Goal: Information Seeking & Learning: Learn about a topic

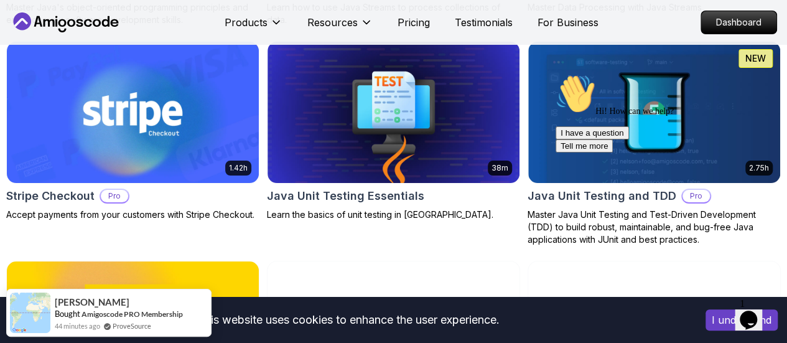
scroll to position [2313, 0]
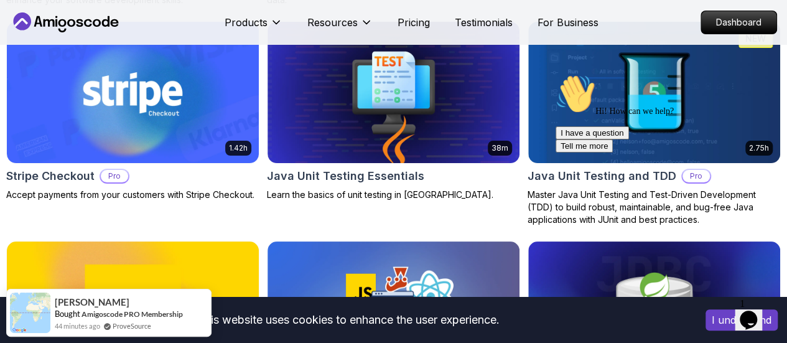
click at [555, 74] on icon "Chat attention grabber" at bounding box center [555, 74] width 0 height 0
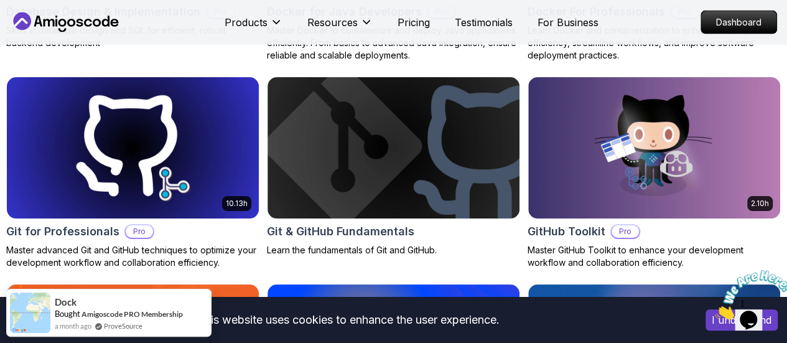
scroll to position [1393, 0]
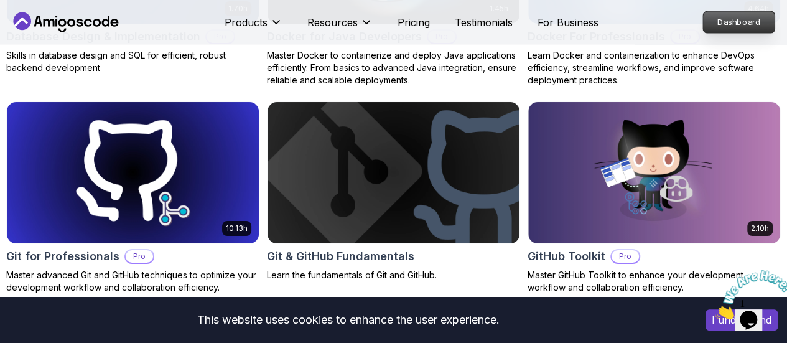
click at [750, 19] on p "Dashboard" at bounding box center [739, 22] width 72 height 21
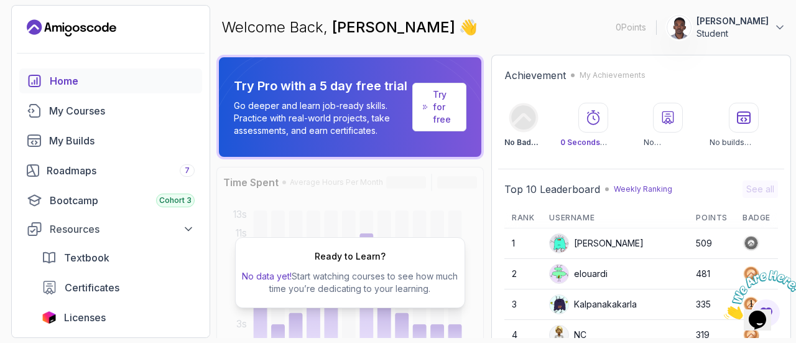
click at [376, 231] on div "Ready to Learn? No data yet! Start watching courses to see how much time you’re…" at bounding box center [349, 272] width 267 height 211
click at [65, 119] on link "My Courses" at bounding box center [110, 110] width 183 height 25
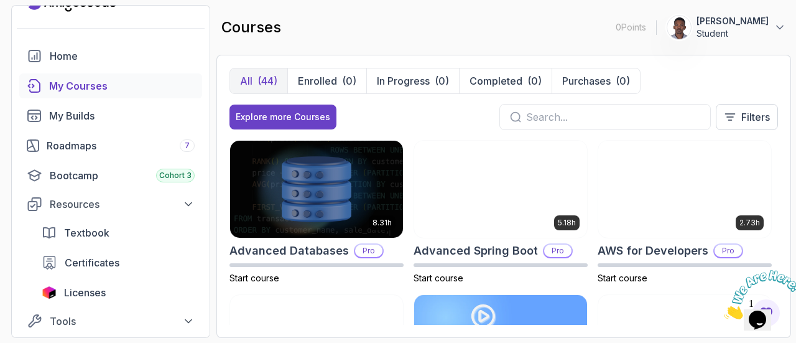
scroll to position [50, 0]
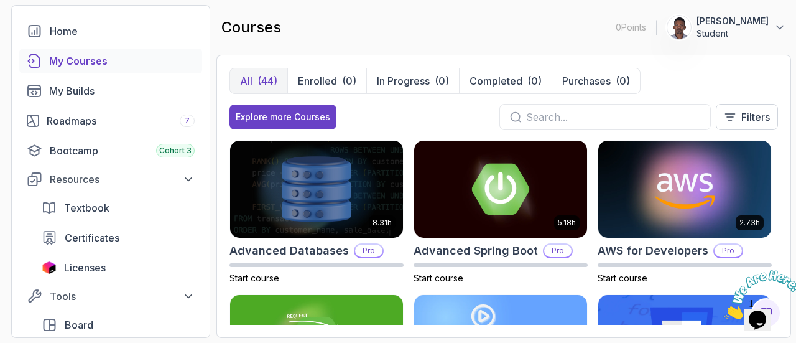
click at [783, 181] on div "All (44) Enrolled (0) In Progress (0) Completed (0) Purchases (0) Explore more …" at bounding box center [503, 196] width 575 height 283
click at [775, 183] on div "8.31h Advanced Databases Pro Start course 5.18h Advanced Spring Boot Pro Start …" at bounding box center [503, 232] width 548 height 185
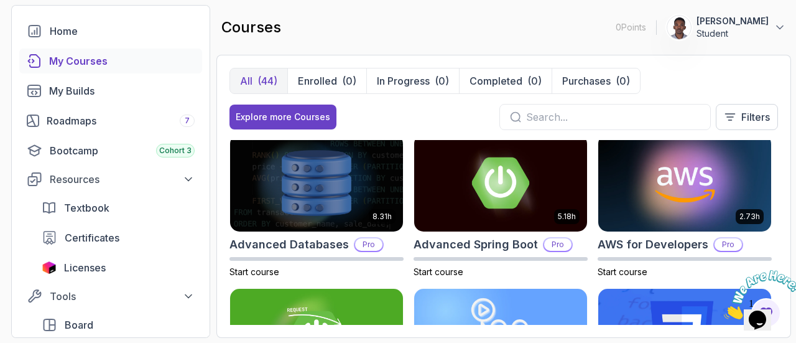
scroll to position [0, 0]
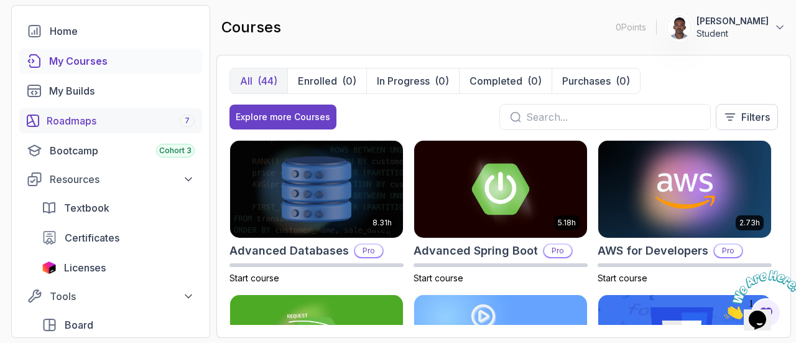
click at [95, 121] on div "Roadmaps 7" at bounding box center [121, 120] width 148 height 15
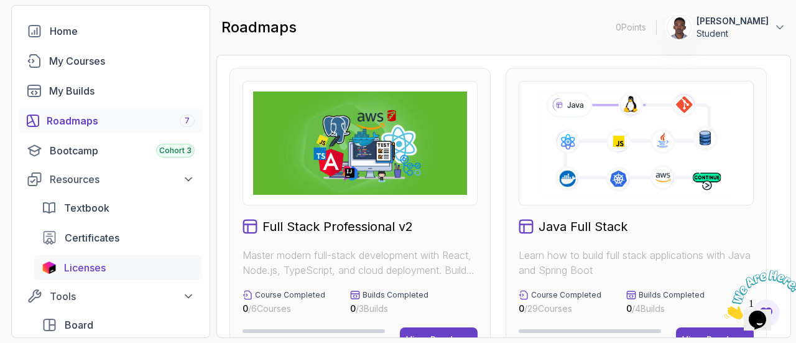
scroll to position [99, 0]
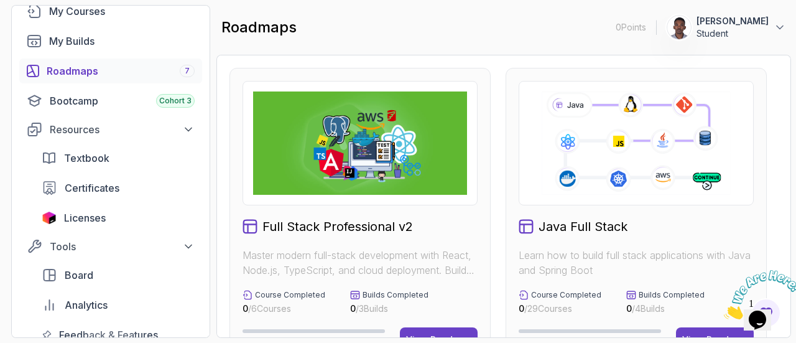
click at [781, 196] on div "Full Stack Professional v2 Master modern full-stack development with React, Nod…" at bounding box center [503, 196] width 575 height 283
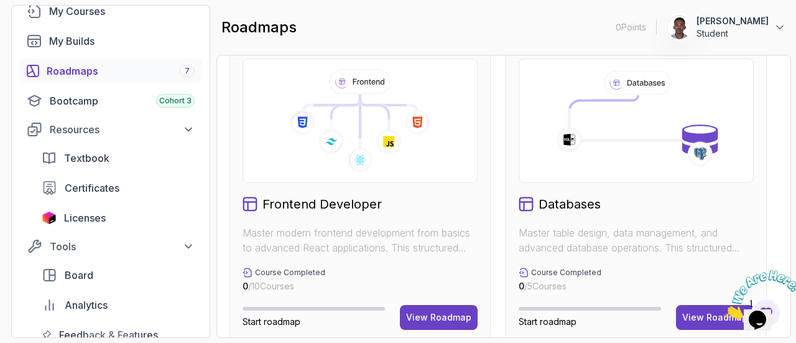
scroll to position [672, 0]
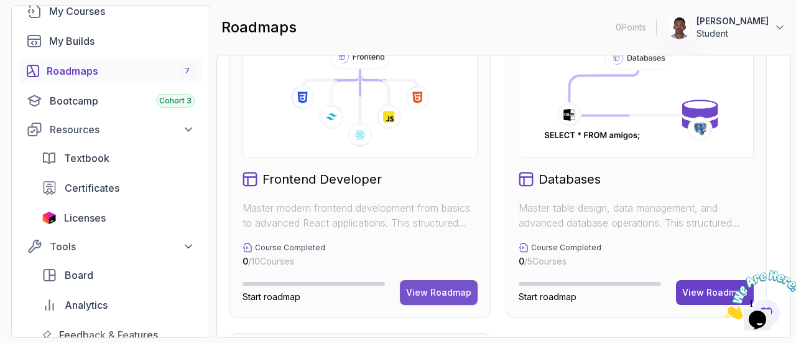
click at [460, 292] on div "View Roadmap" at bounding box center [438, 292] width 65 height 12
